Goal: Book appointment/travel/reservation

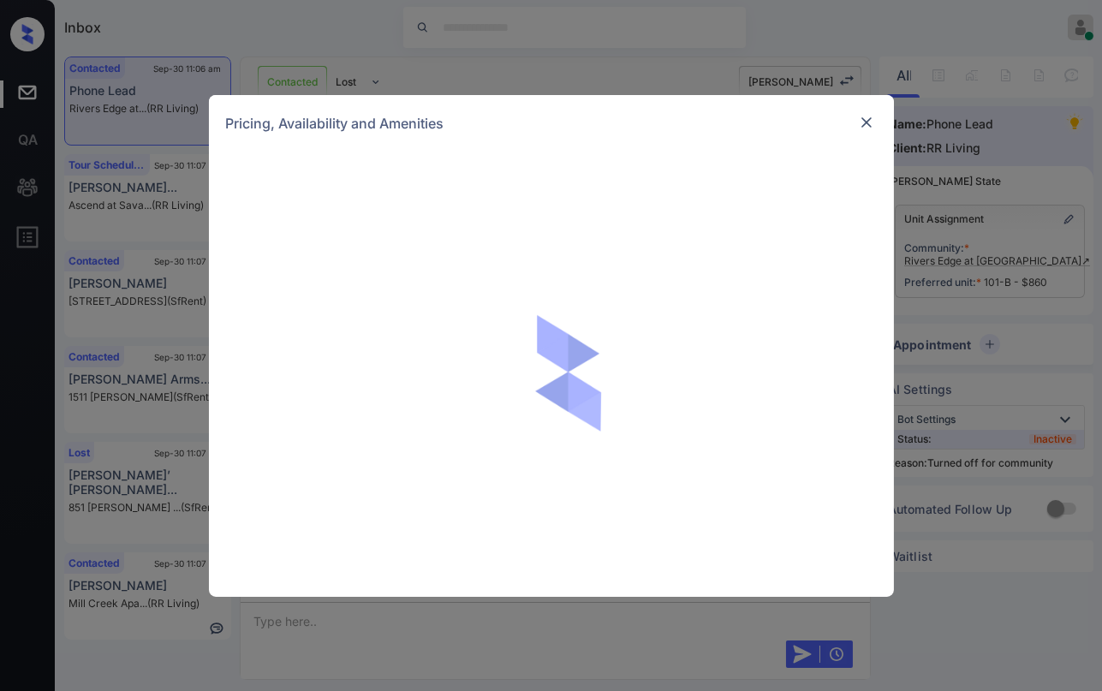
scroll to position [2434, 0]
click at [863, 123] on img at bounding box center [866, 122] width 17 height 17
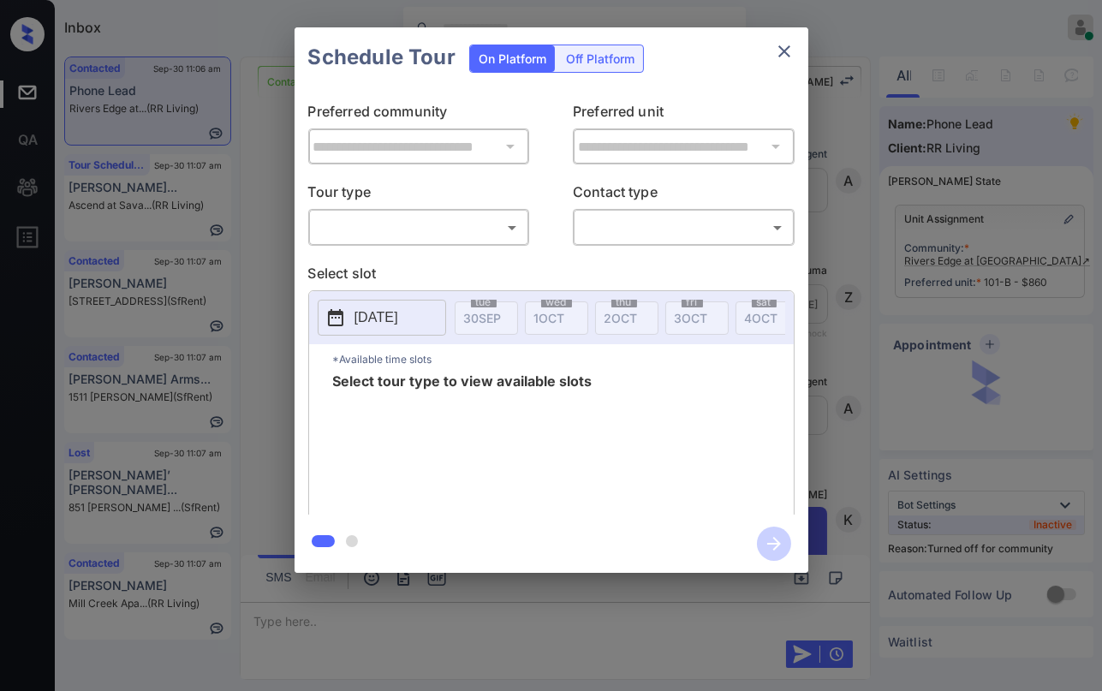
scroll to position [2434, 0]
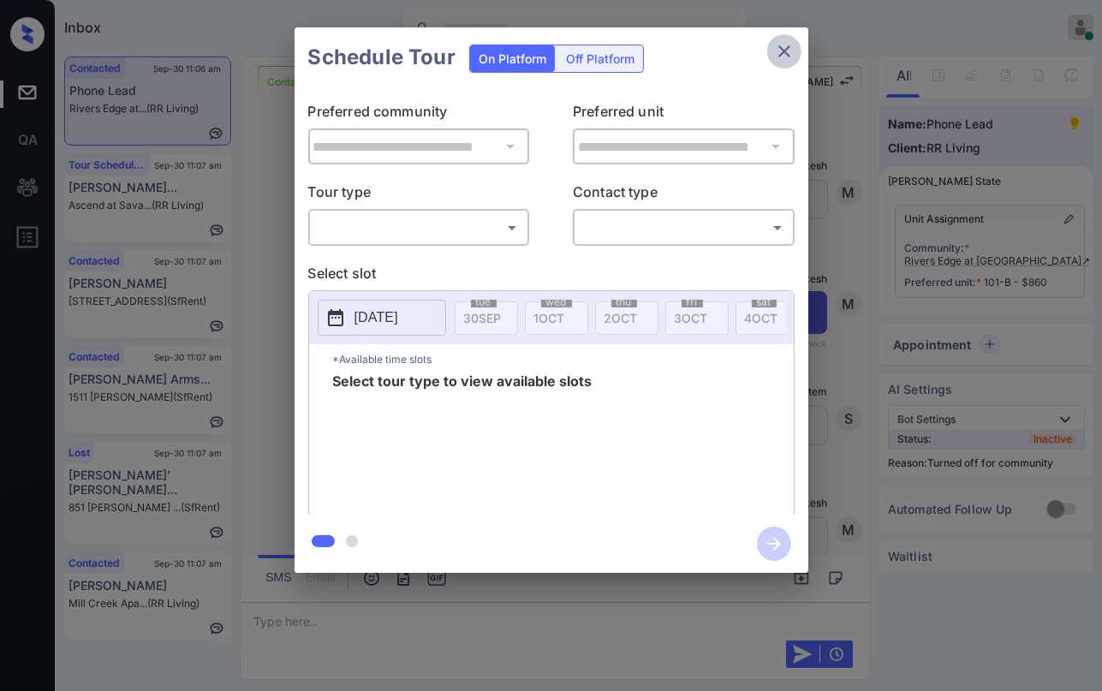
click at [780, 51] on icon "close" at bounding box center [784, 51] width 21 height 21
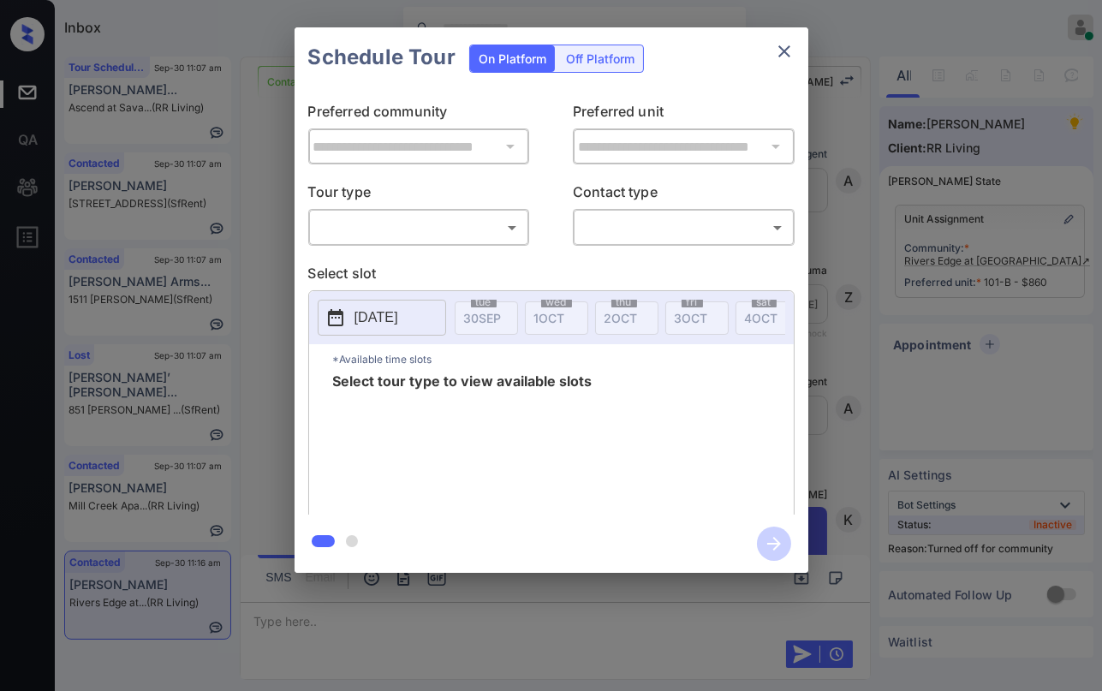
scroll to position [3268, 0]
click at [355, 242] on div "​ ​" at bounding box center [419, 227] width 222 height 37
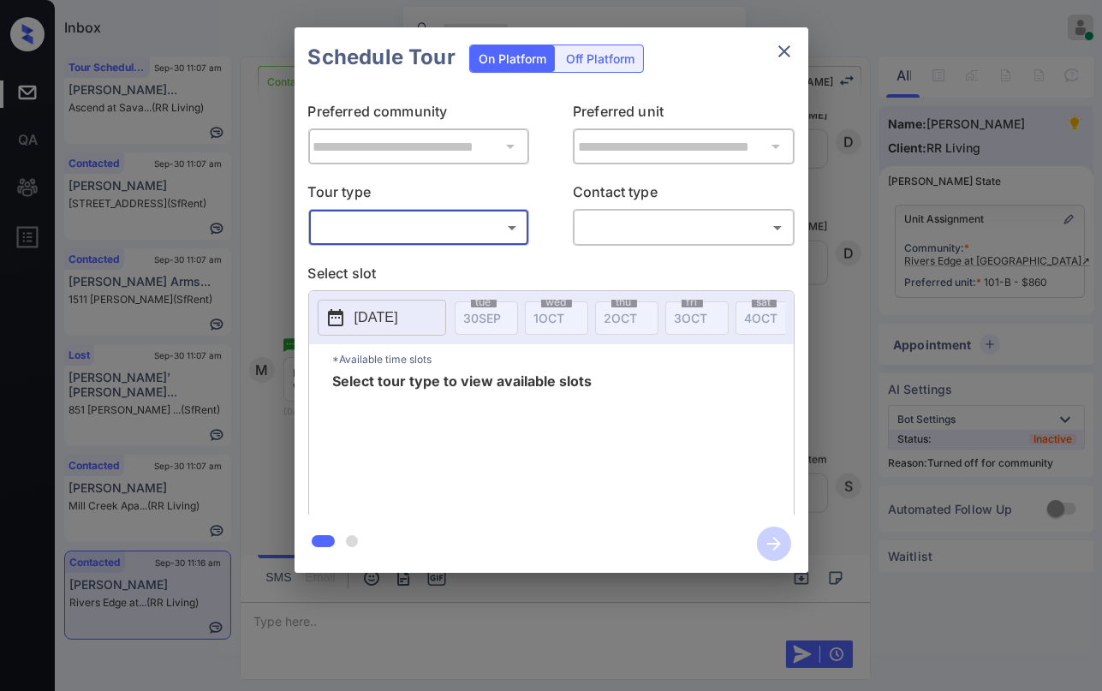
click at [379, 225] on body "Inbox Danielle Dela Cruz Online Set yourself offline Set yourself on break Prof…" at bounding box center [551, 345] width 1102 height 691
click at [785, 44] on div at bounding box center [551, 345] width 1102 height 691
click at [782, 48] on icon "close" at bounding box center [784, 51] width 21 height 21
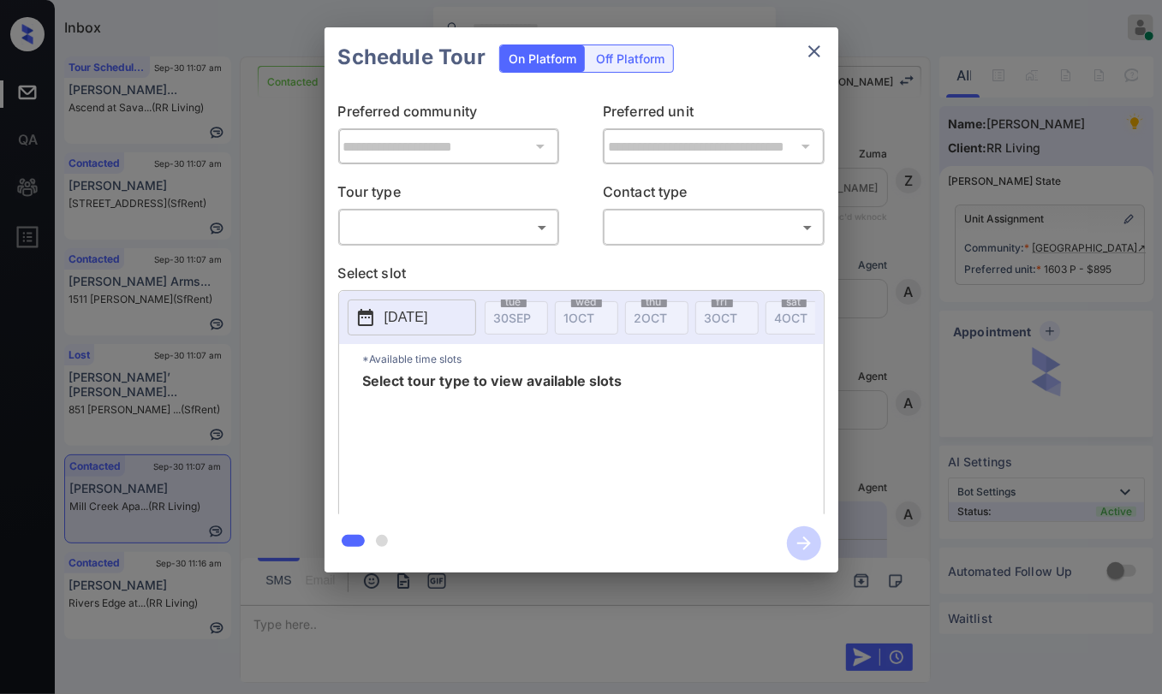
scroll to position [2477, 0]
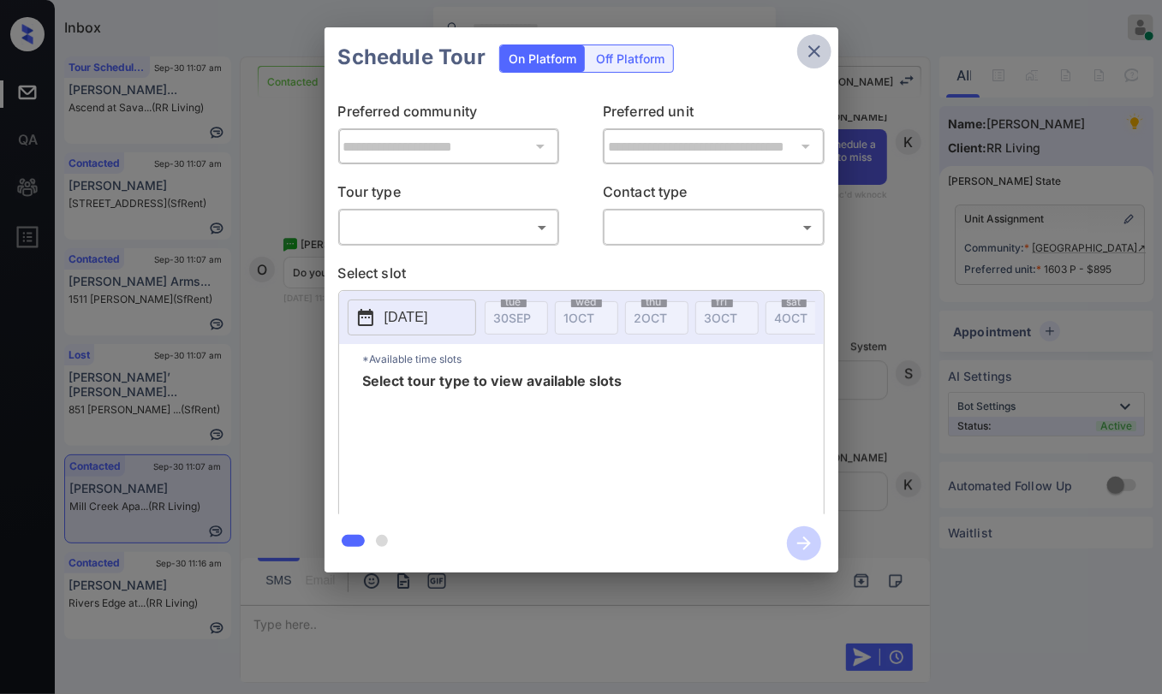
click at [821, 57] on icon "close" at bounding box center [814, 51] width 21 height 21
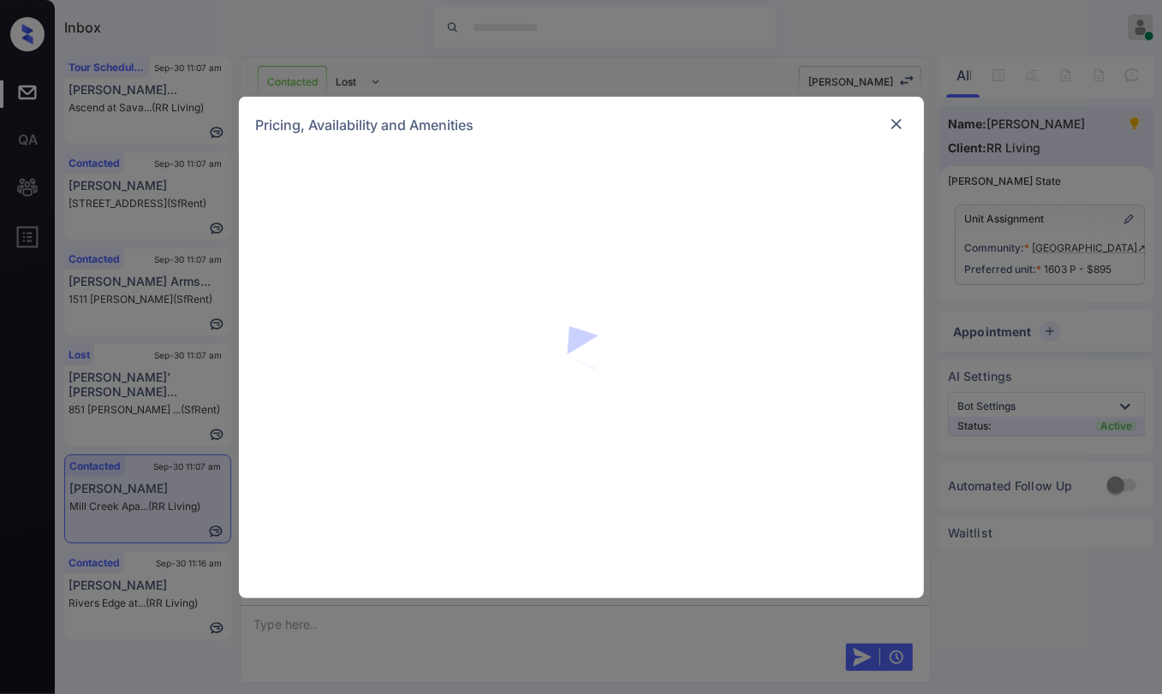
scroll to position [2477, 0]
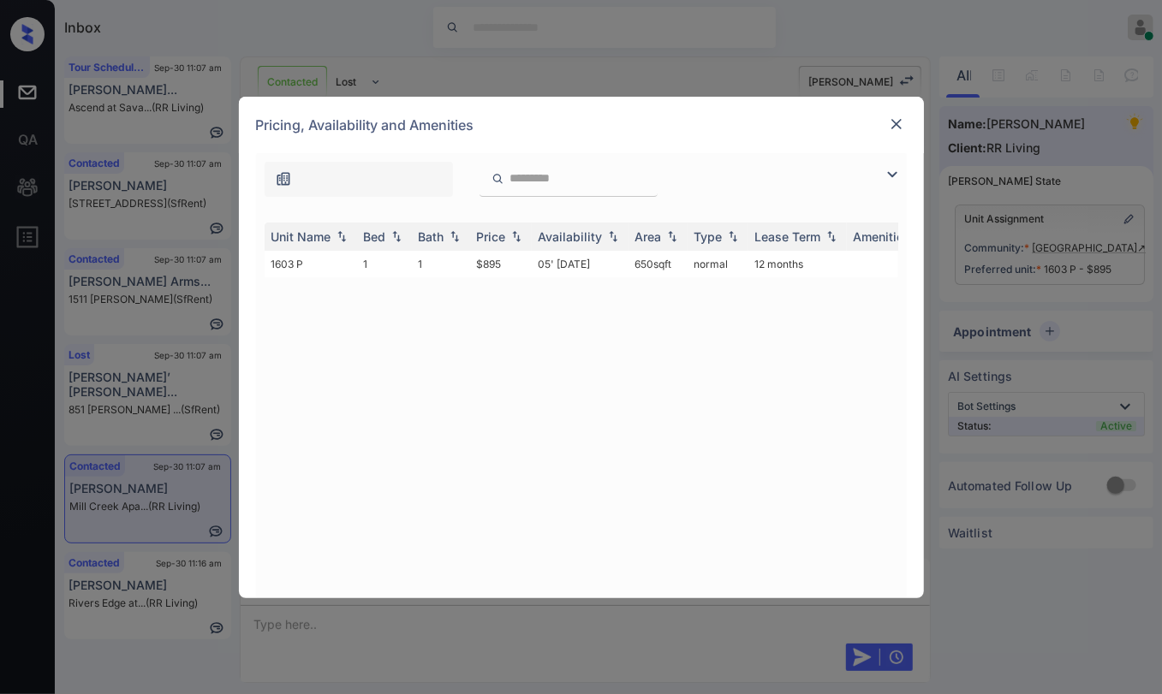
click at [891, 128] on img at bounding box center [896, 124] width 17 height 17
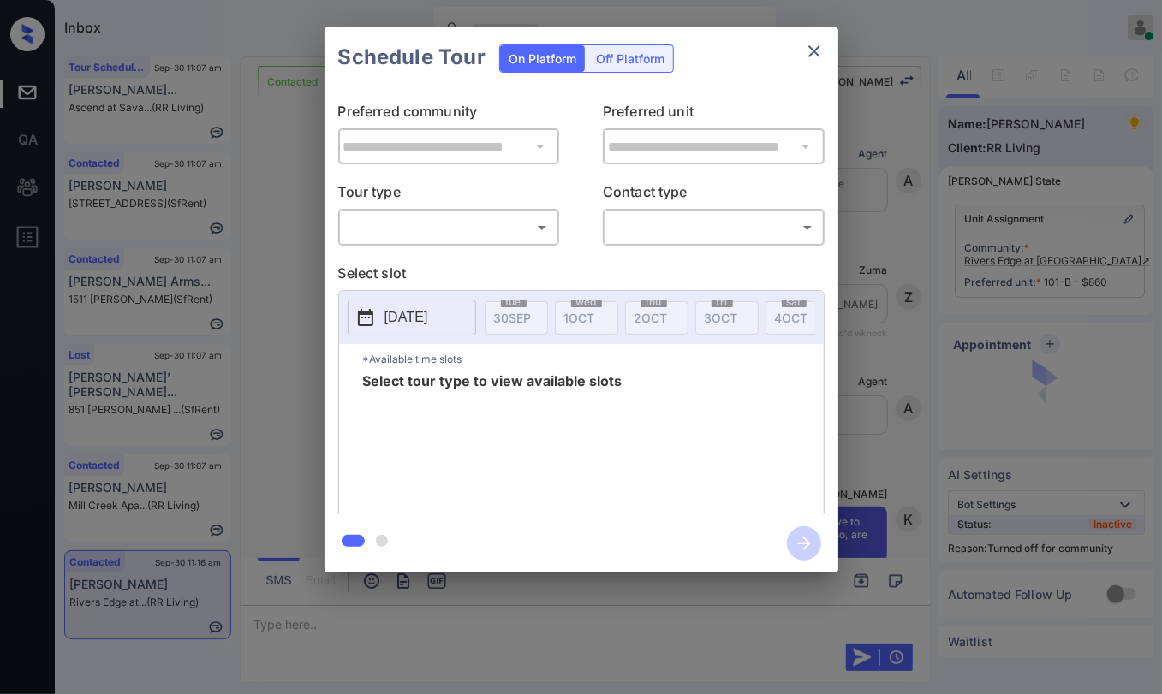
scroll to position [36, 0]
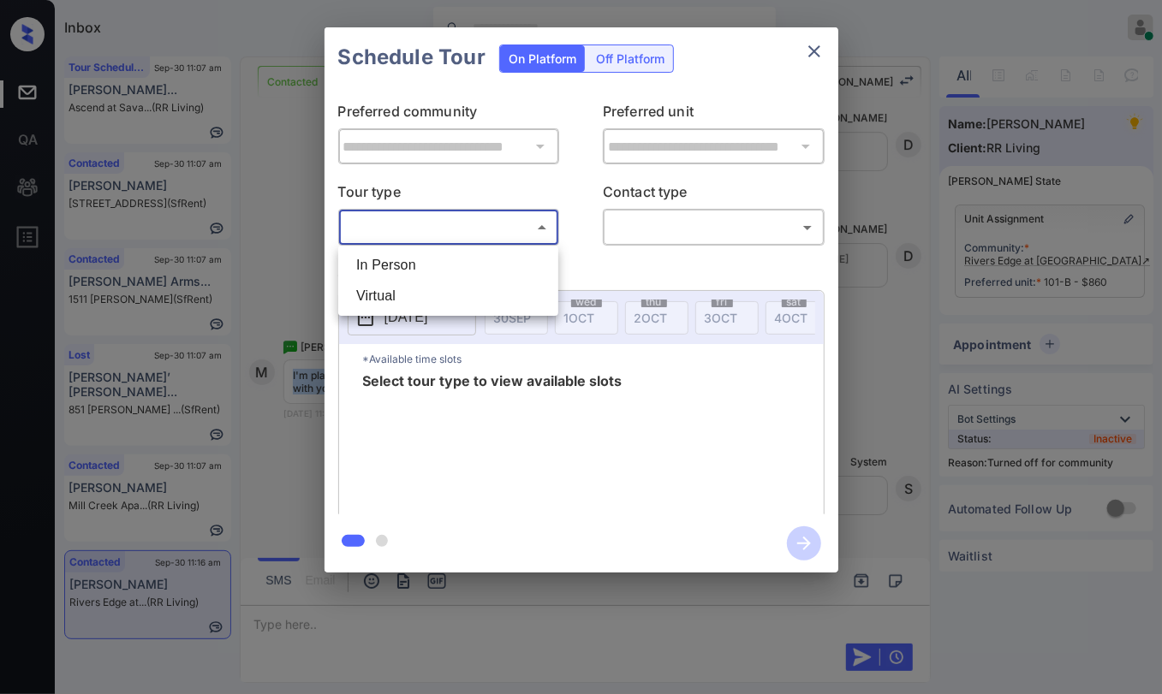
click at [472, 235] on body "Inbox Danielle Dela Cruz Online Set yourself offline Set yourself on break Prof…" at bounding box center [581, 347] width 1162 height 694
click at [423, 267] on li "In Person" at bounding box center [448, 265] width 211 height 31
type input "********"
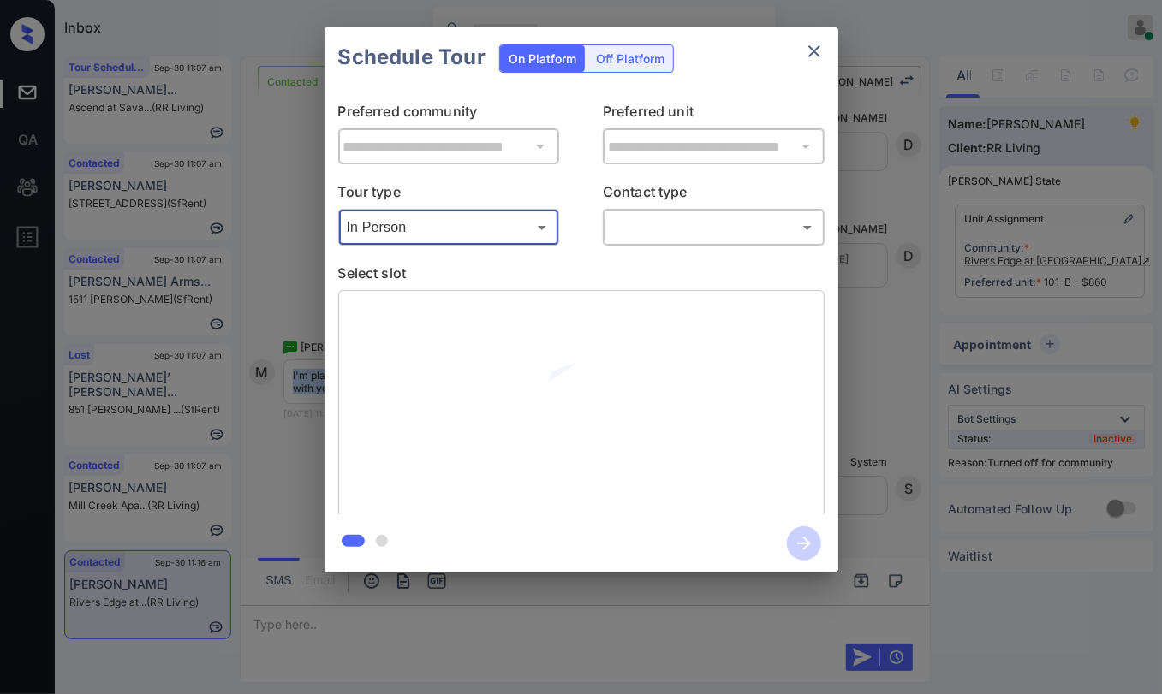
click at [685, 230] on body "Inbox Danielle Dela Cruz Online Set yourself offline Set yourself on break Prof…" at bounding box center [581, 347] width 1162 height 694
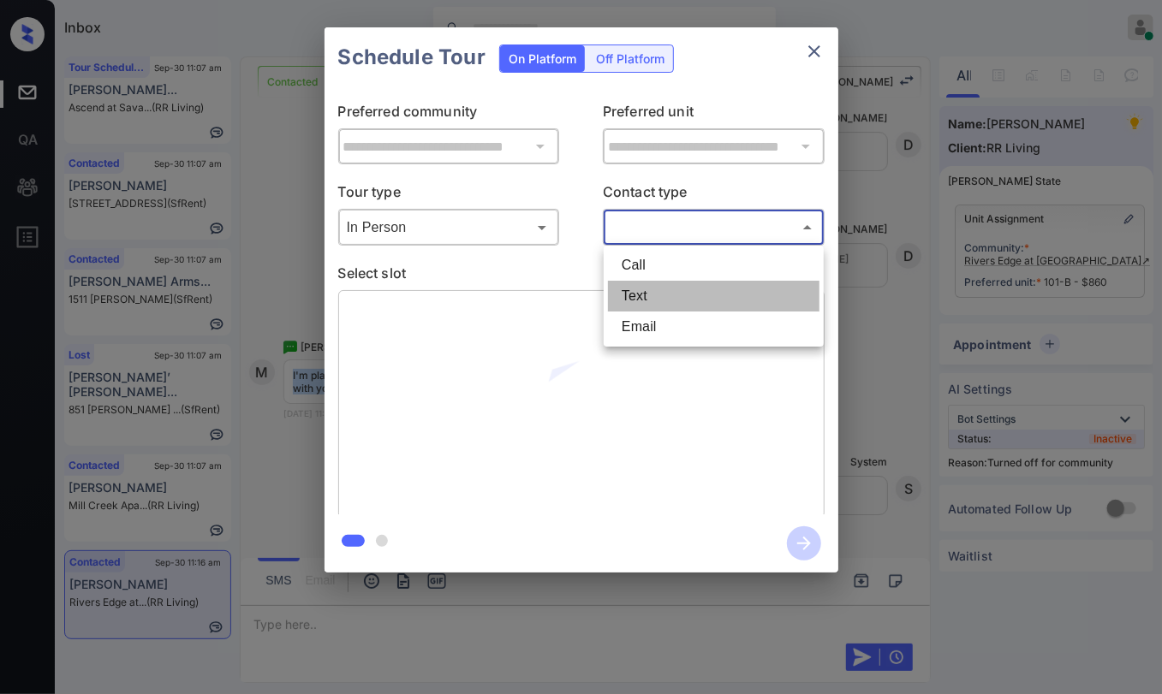
click at [657, 299] on li "Text" at bounding box center [713, 296] width 211 height 31
type input "****"
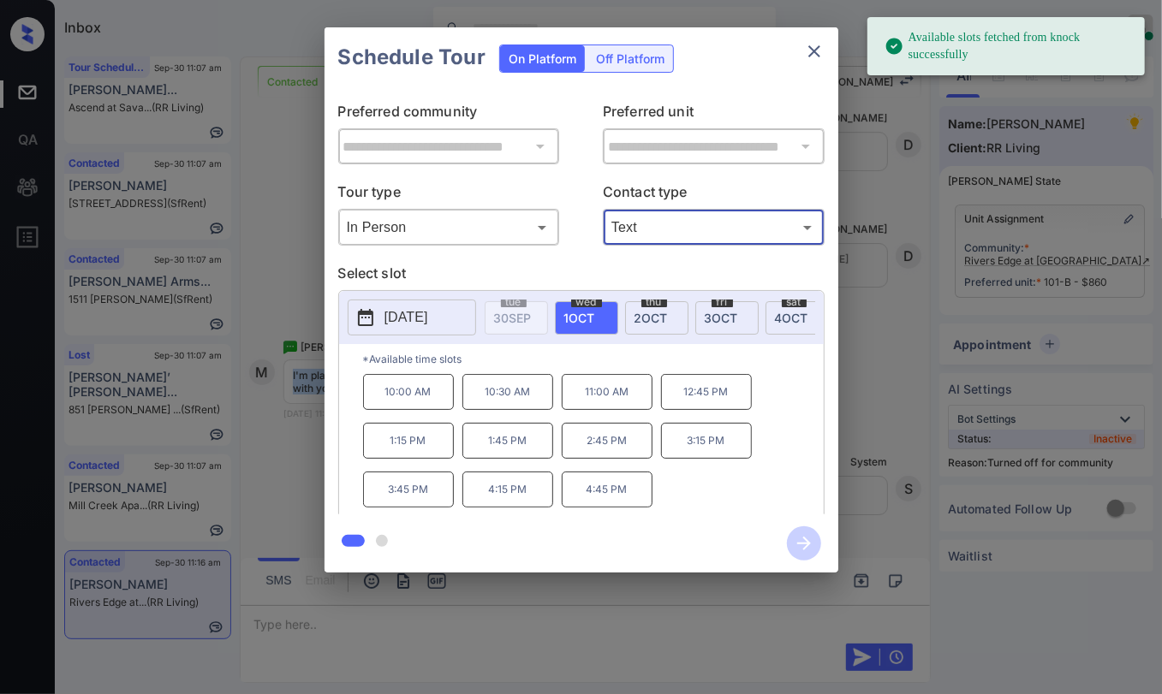
click at [428, 323] on p "2025-10-01" at bounding box center [406, 317] width 44 height 21
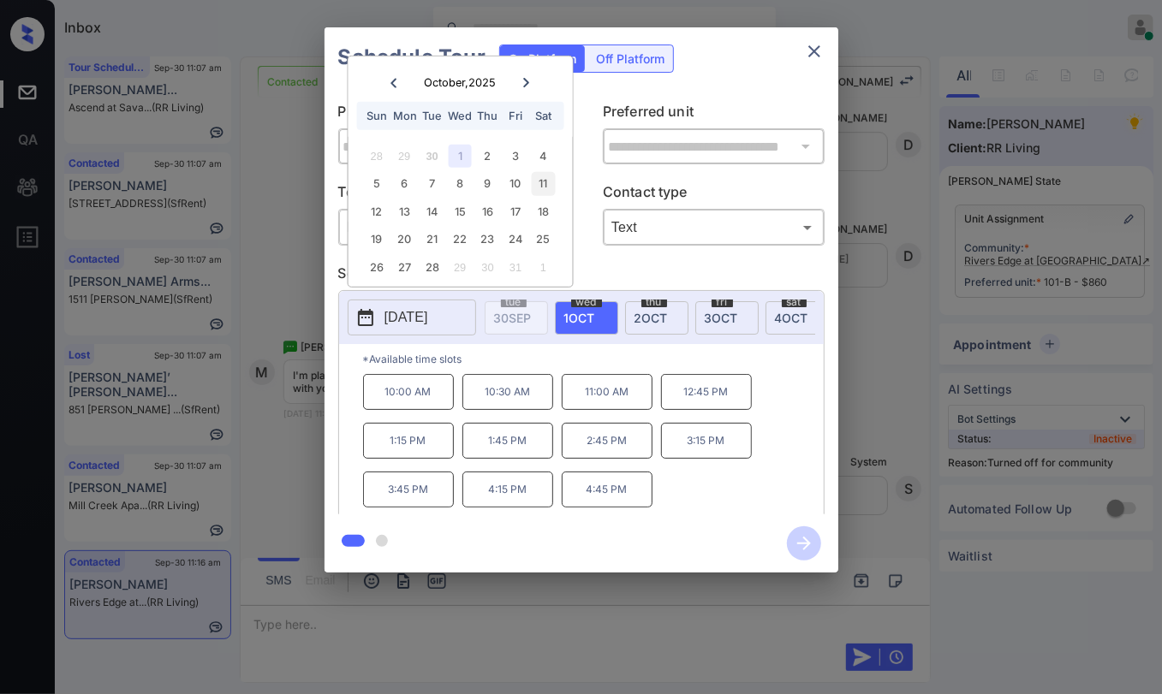
click at [548, 186] on div "11" at bounding box center [543, 183] width 23 height 23
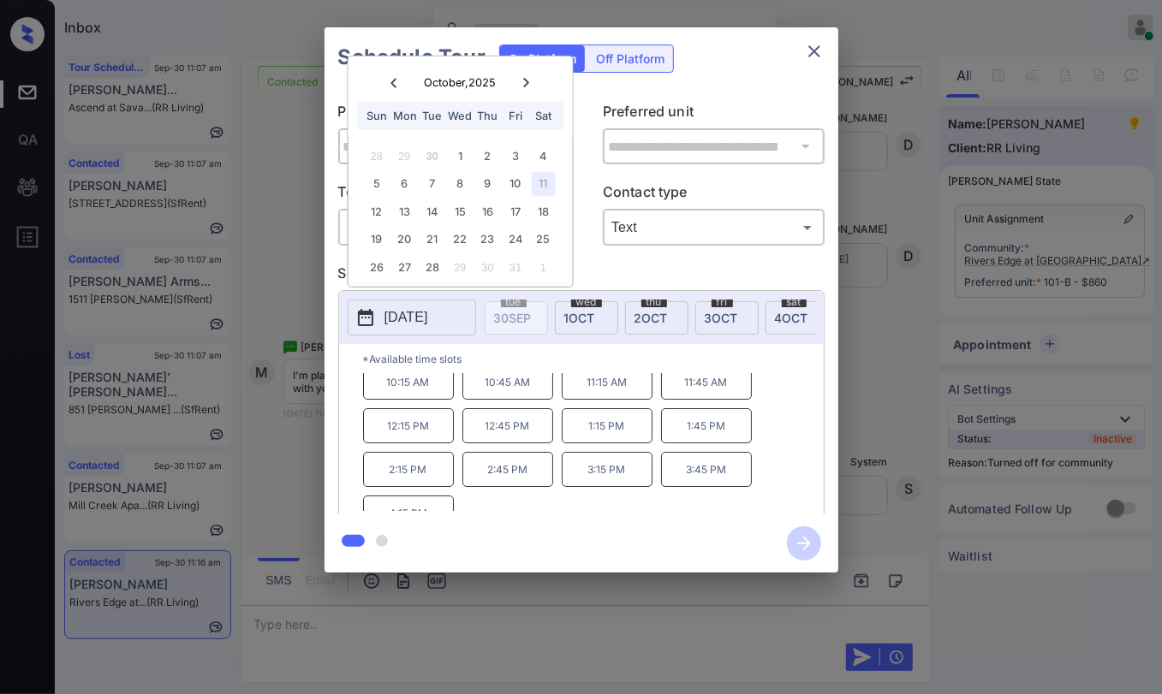
scroll to position [0, 0]
click at [542, 152] on div "4" at bounding box center [543, 156] width 23 height 23
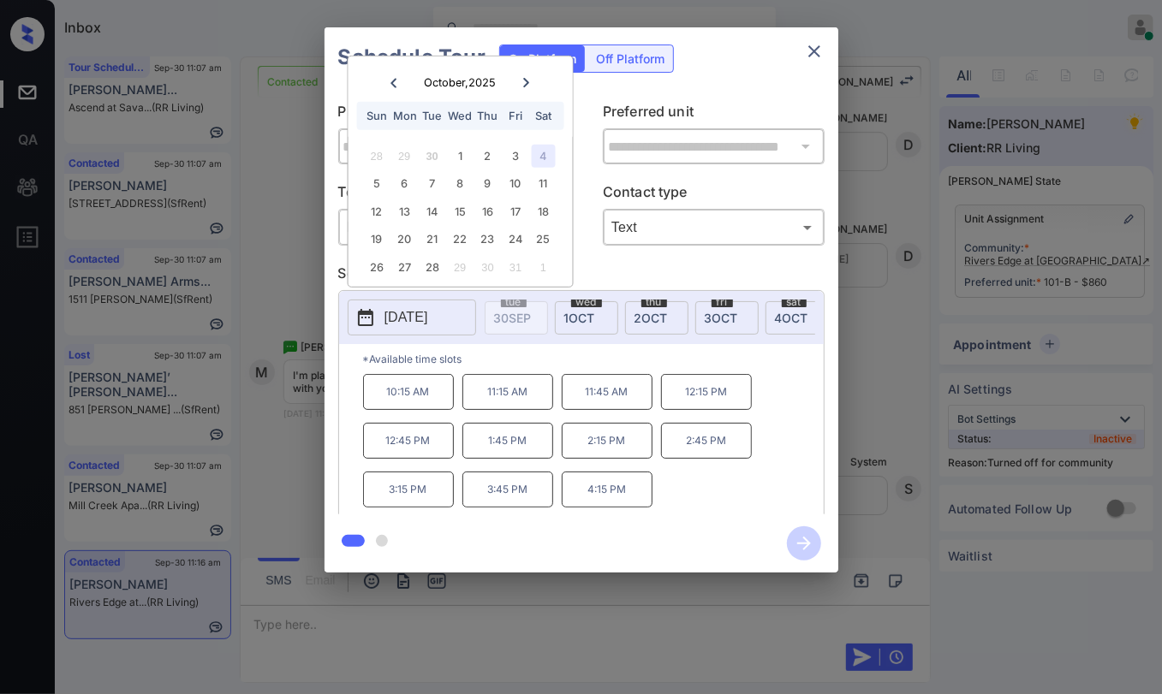
click at [813, 48] on icon "close" at bounding box center [814, 51] width 21 height 21
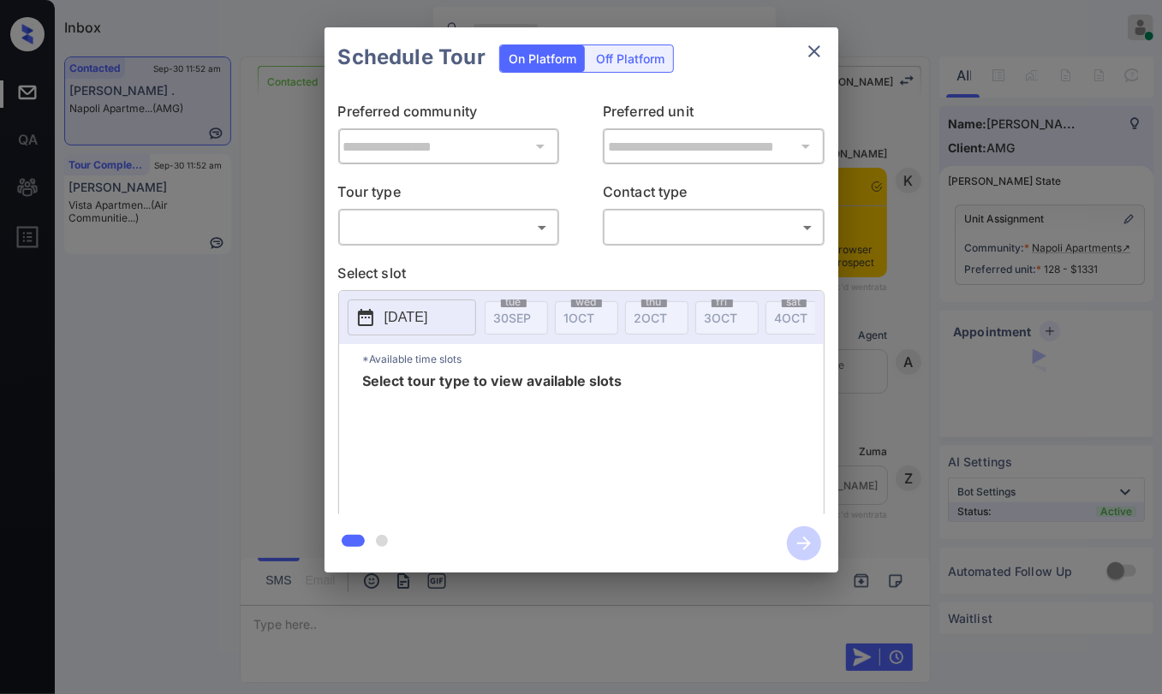
scroll to position [5731, 0]
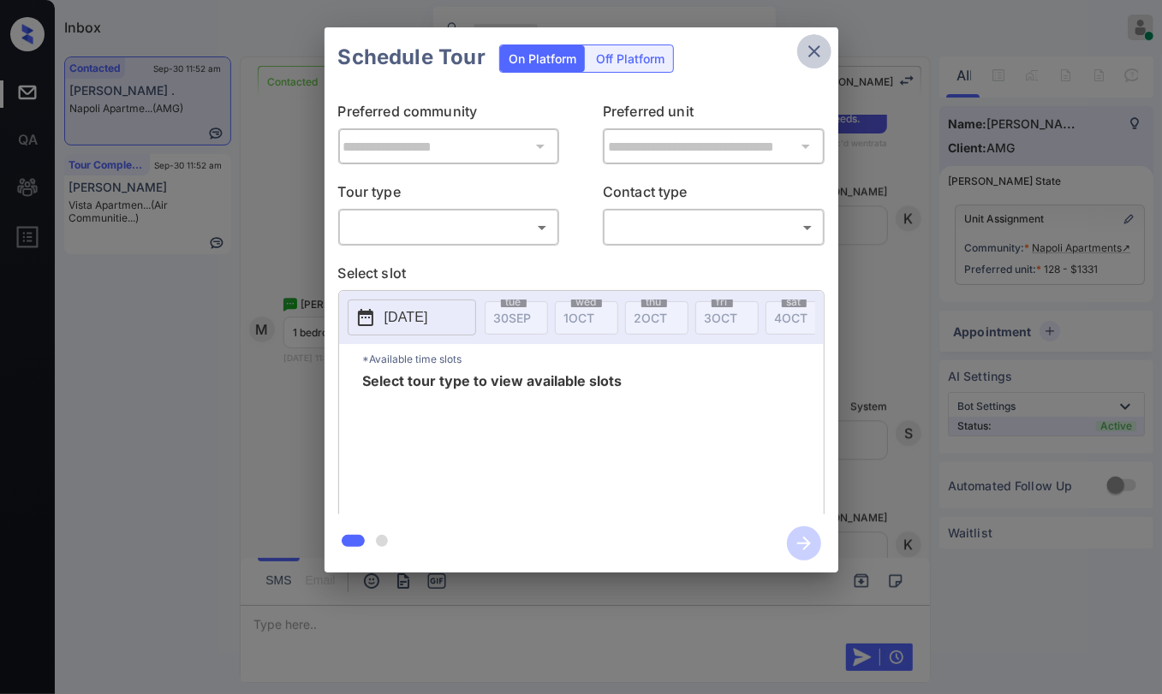
click at [813, 42] on icon "close" at bounding box center [814, 51] width 21 height 21
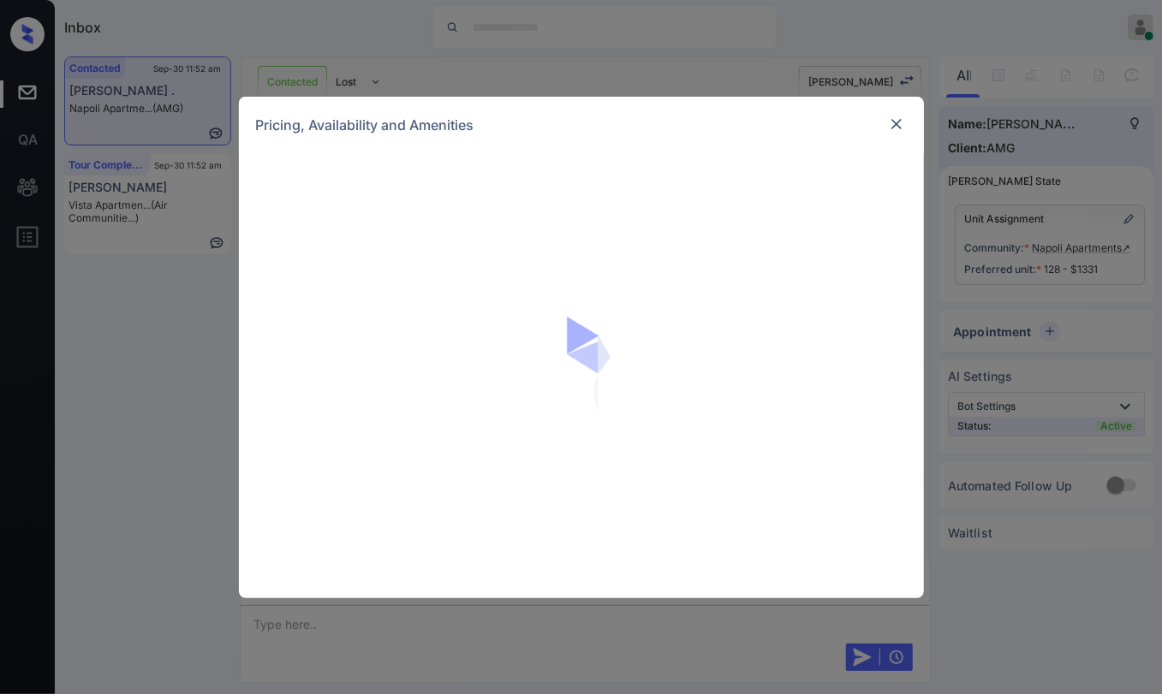
scroll to position [5731, 0]
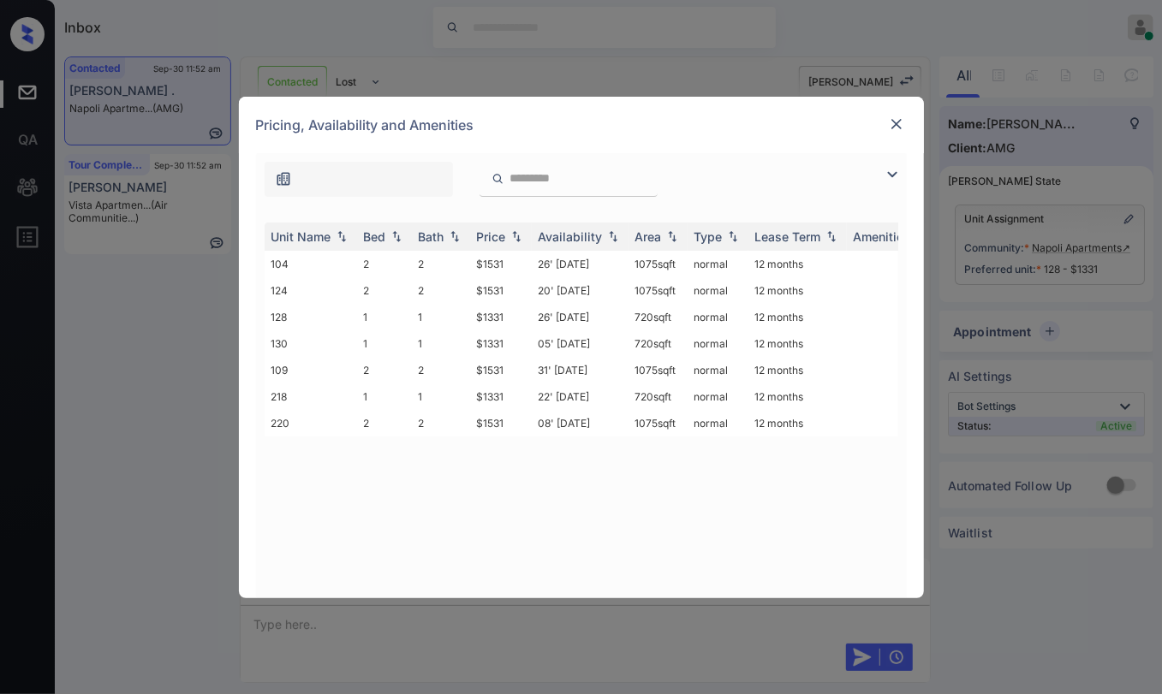
click at [903, 121] on img at bounding box center [896, 124] width 17 height 17
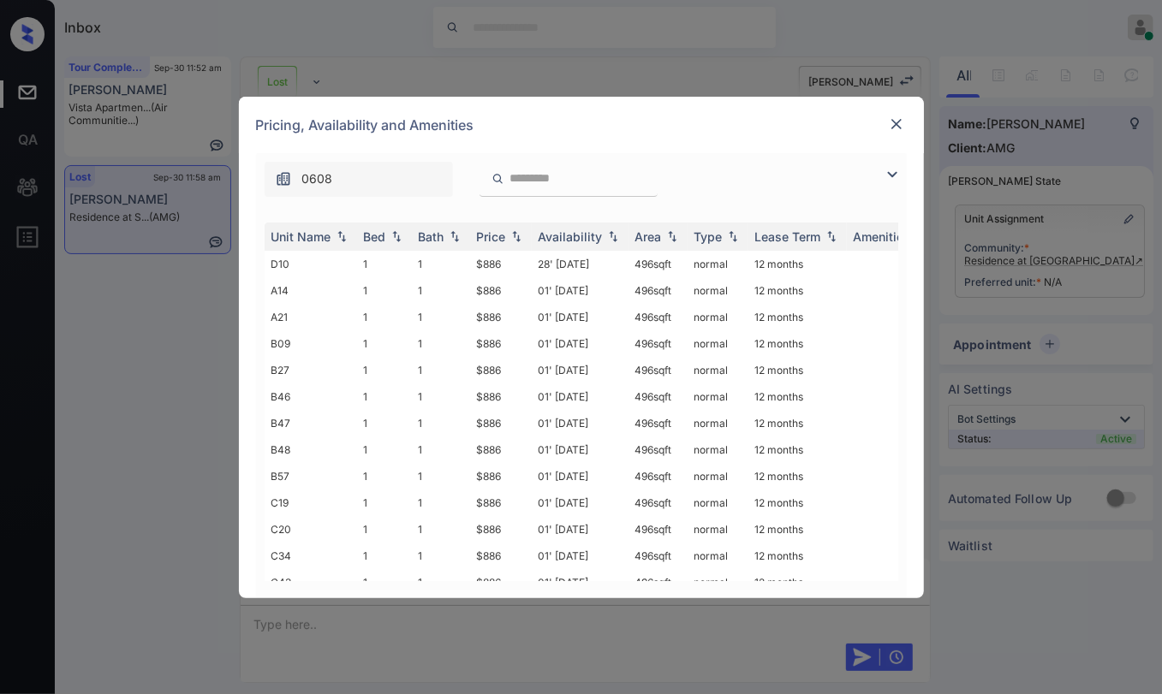
click at [897, 114] on div at bounding box center [896, 124] width 21 height 21
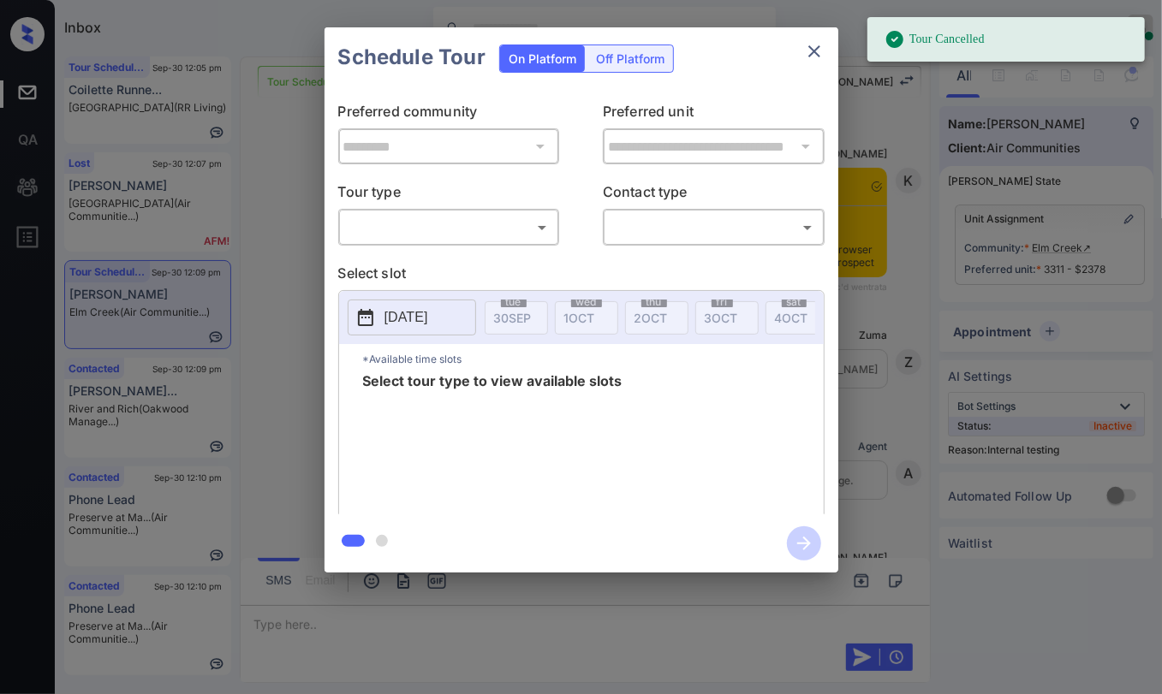
scroll to position [23715, 0]
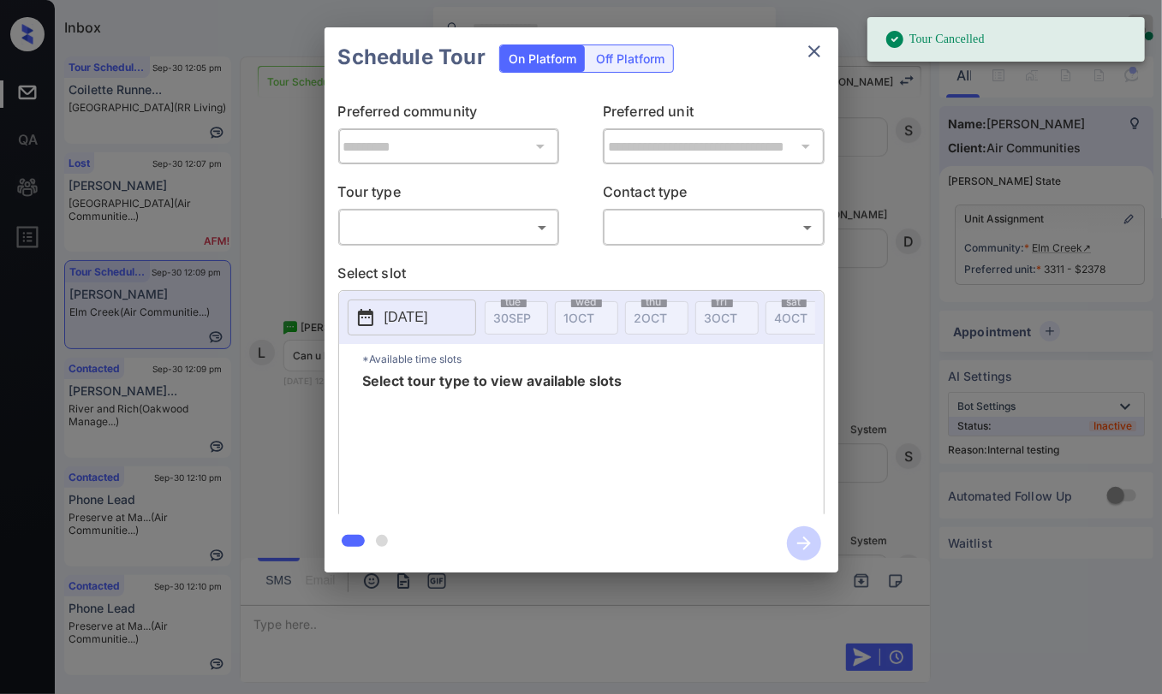
click at [294, 310] on div "**********" at bounding box center [581, 300] width 1162 height 600
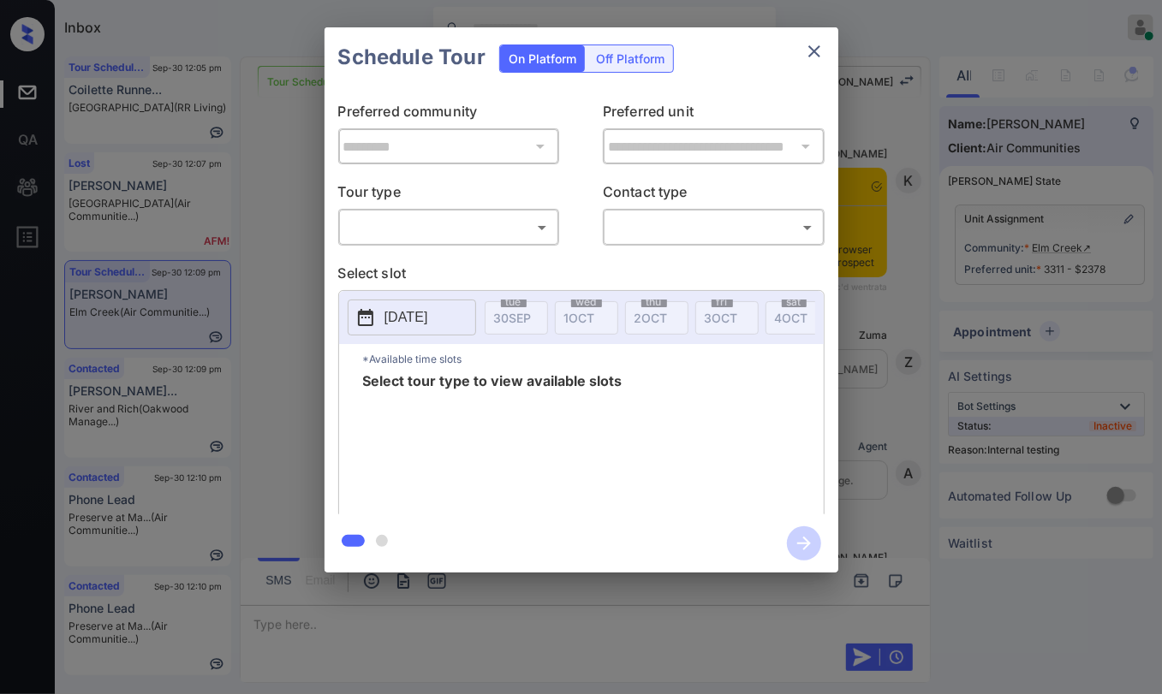
scroll to position [23715, 0]
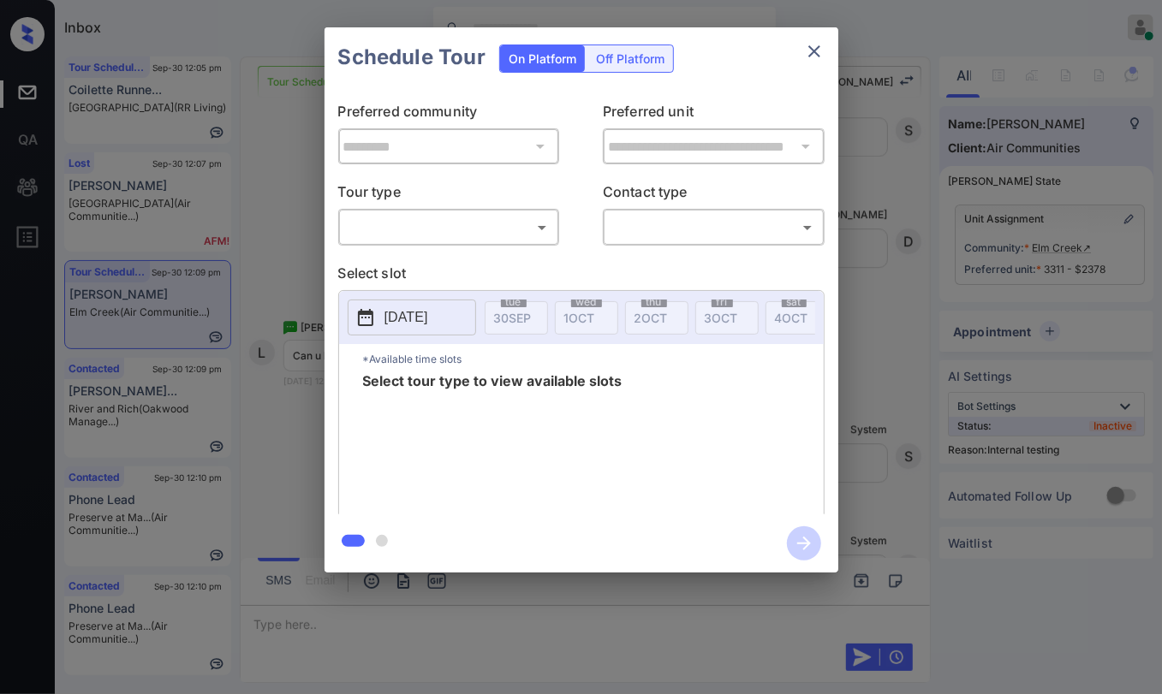
click at [473, 227] on body "Inbox Danielle Dela Cruz Online Set yourself offline Set yourself on break Prof…" at bounding box center [581, 347] width 1162 height 694
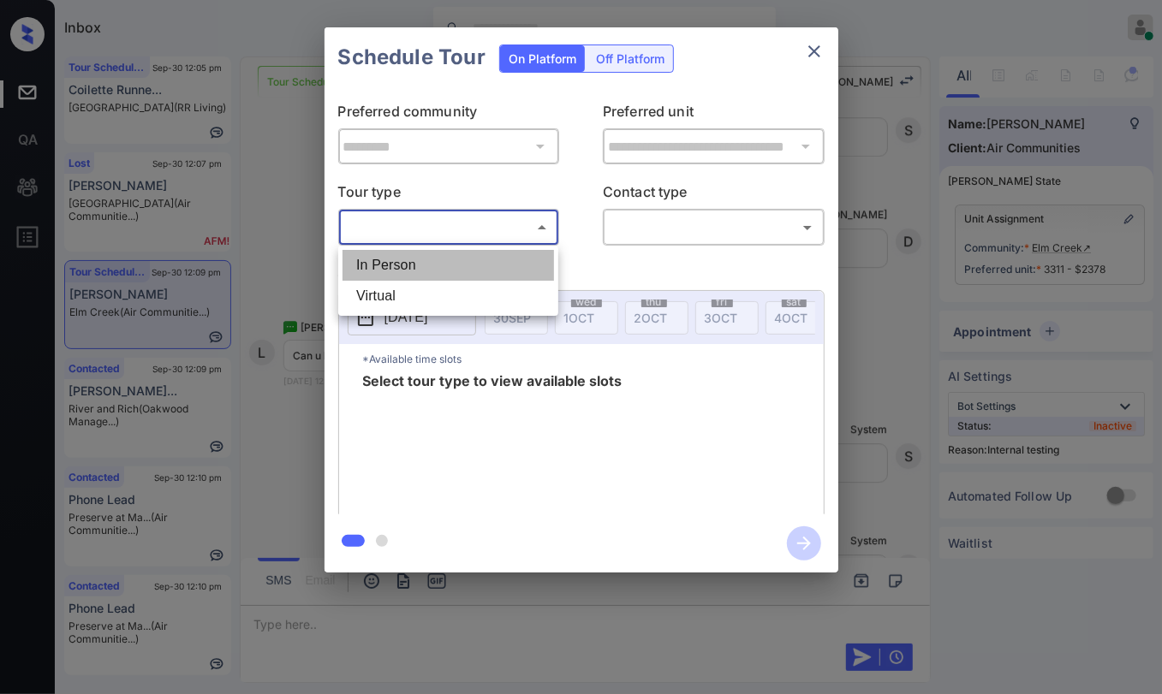
click at [414, 258] on li "In Person" at bounding box center [448, 265] width 211 height 31
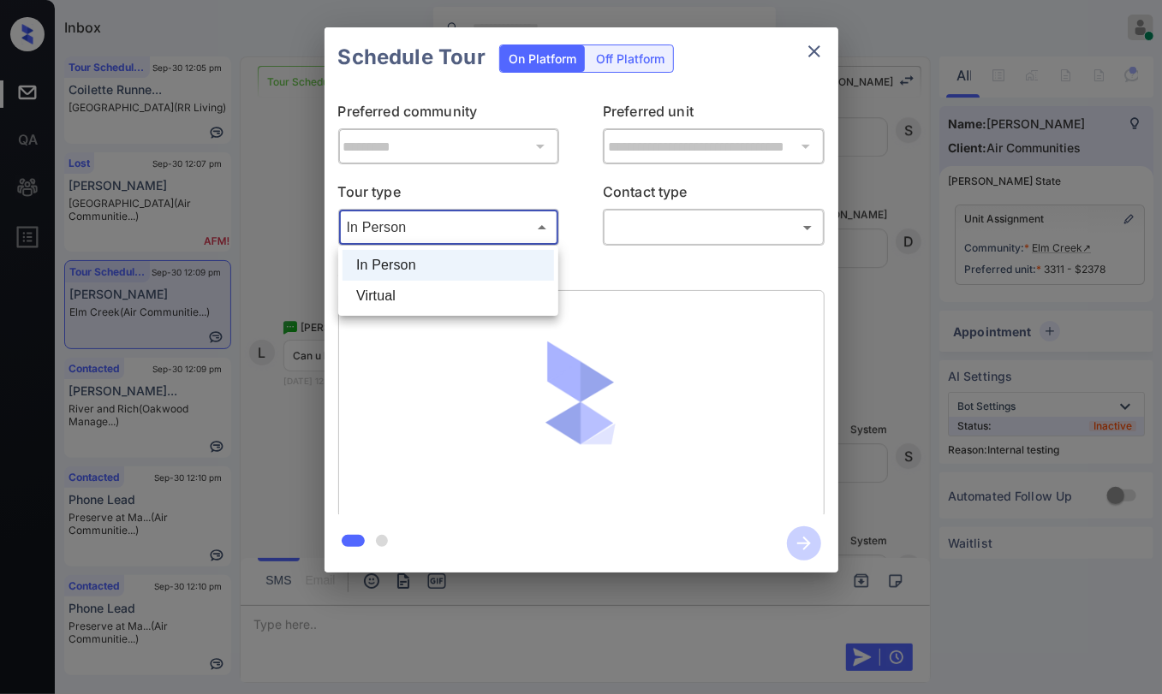
click at [481, 232] on body "Inbox Danielle Dela Cruz Online Set yourself offline Set yourself on break Prof…" at bounding box center [581, 347] width 1162 height 694
click at [384, 300] on li "Virtual" at bounding box center [448, 296] width 211 height 31
type input "*******"
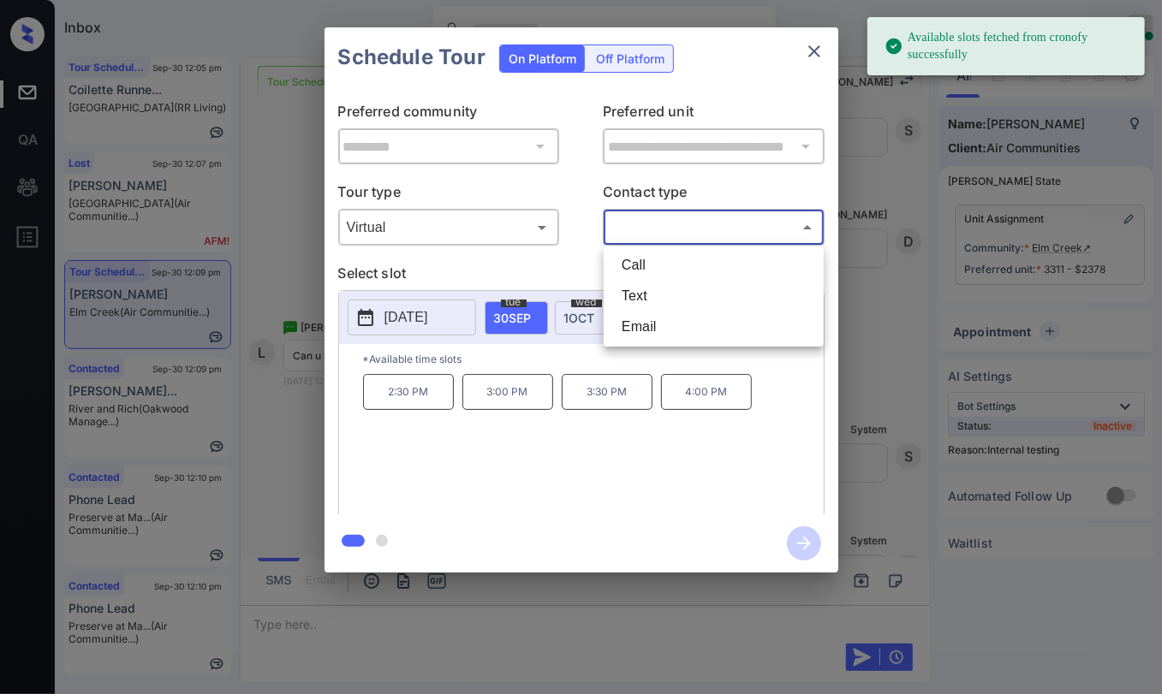
click at [670, 234] on body "Available slots fetched from cronofy successfully Inbox Danielle Dela Cruz Onli…" at bounding box center [581, 347] width 1162 height 694
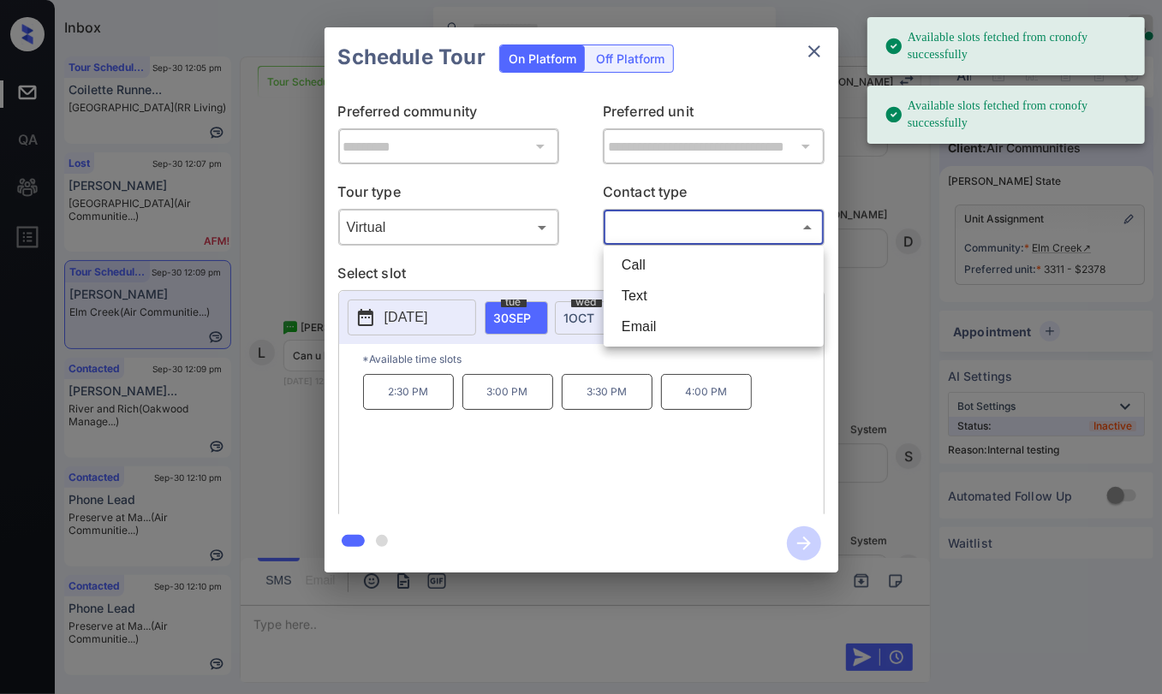
click at [644, 292] on li "Text" at bounding box center [713, 296] width 211 height 31
type input "****"
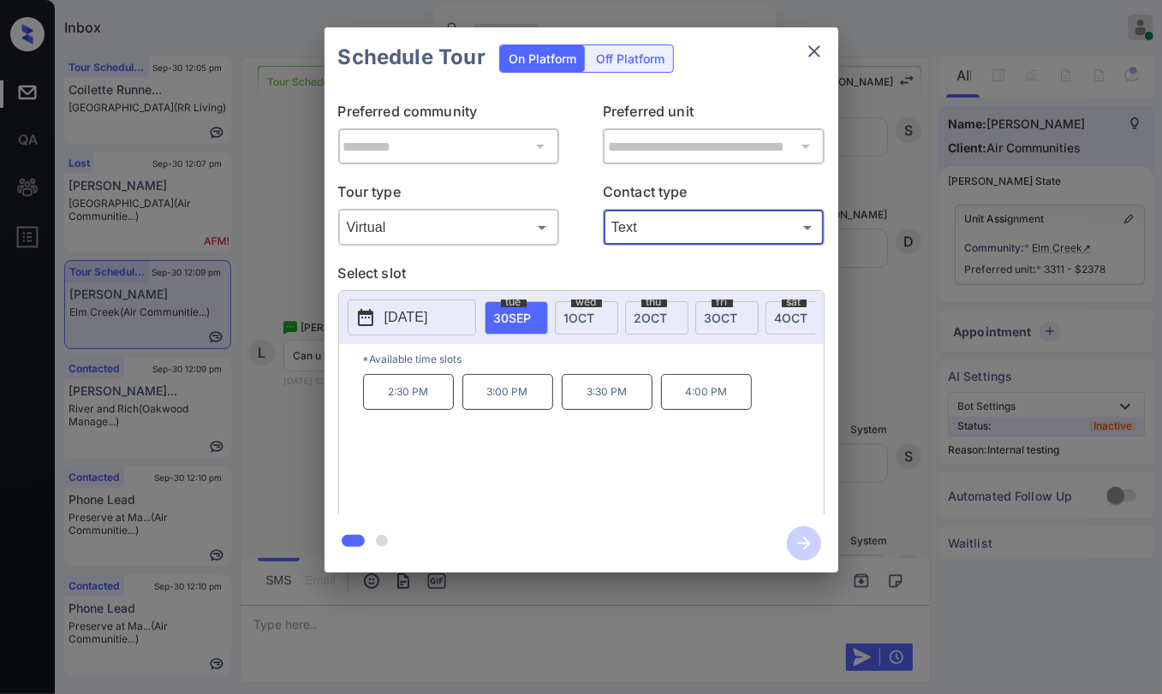
click at [652, 311] on span "2 OCT" at bounding box center [650, 318] width 33 height 15
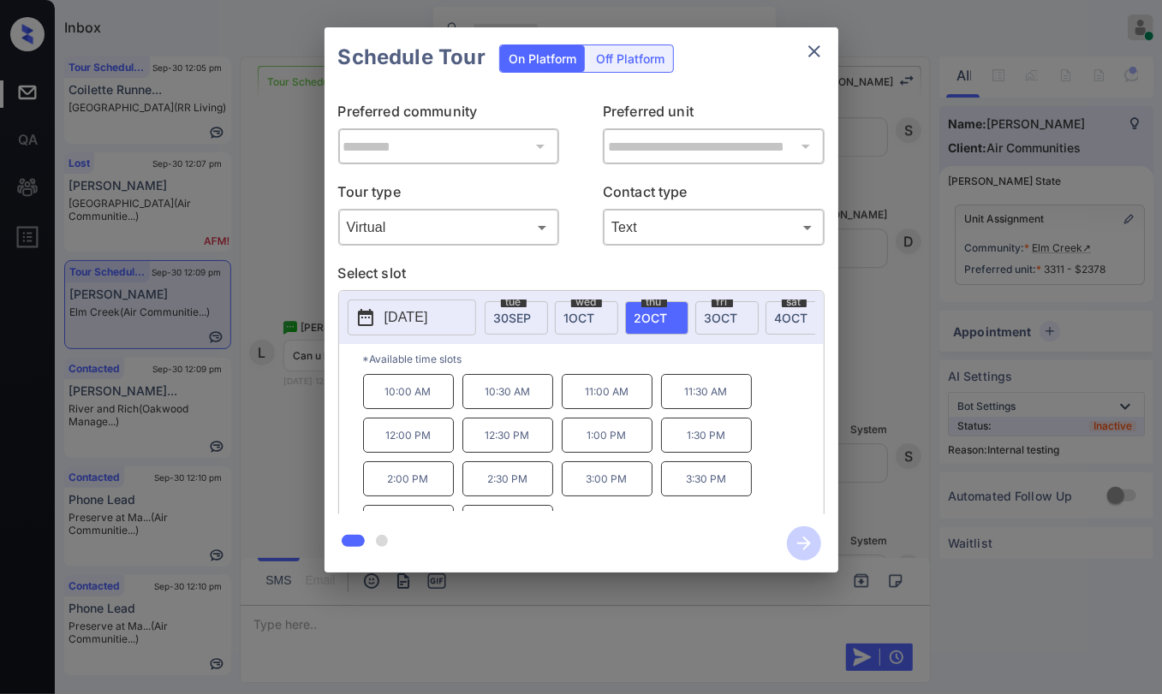
click at [603, 400] on p "11:00 AM" at bounding box center [607, 391] width 91 height 35
click at [806, 536] on icon "button" at bounding box center [804, 544] width 34 height 34
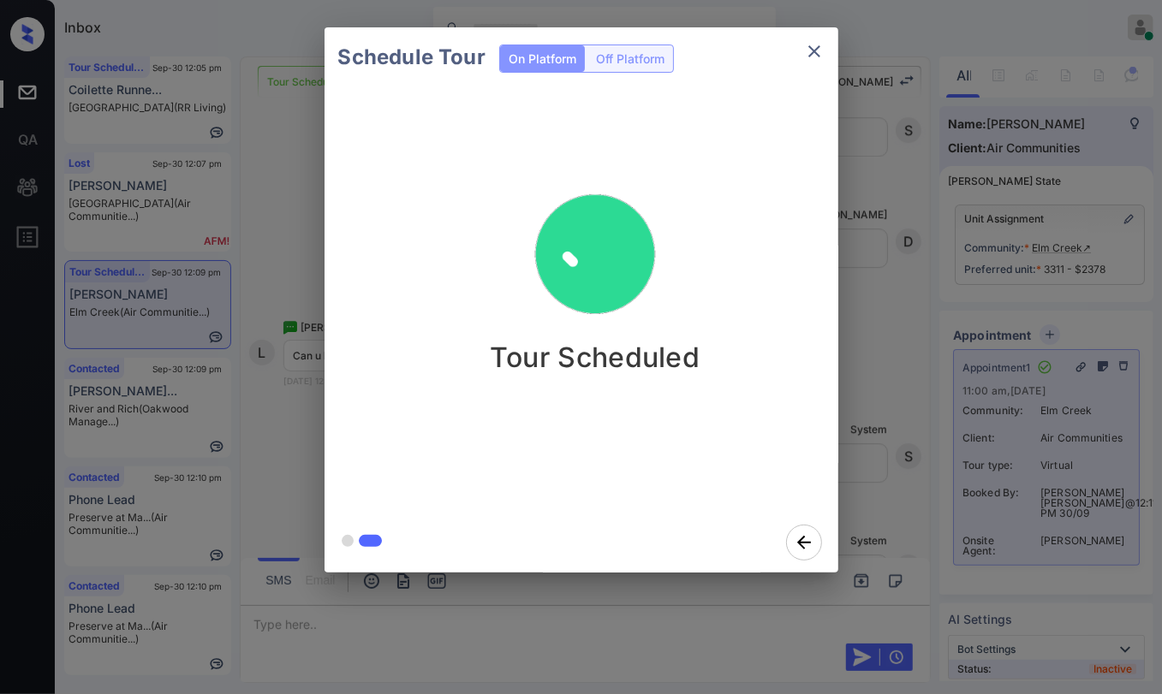
click at [819, 50] on icon "close" at bounding box center [814, 51] width 21 height 21
